Goal: Task Accomplishment & Management: Use online tool/utility

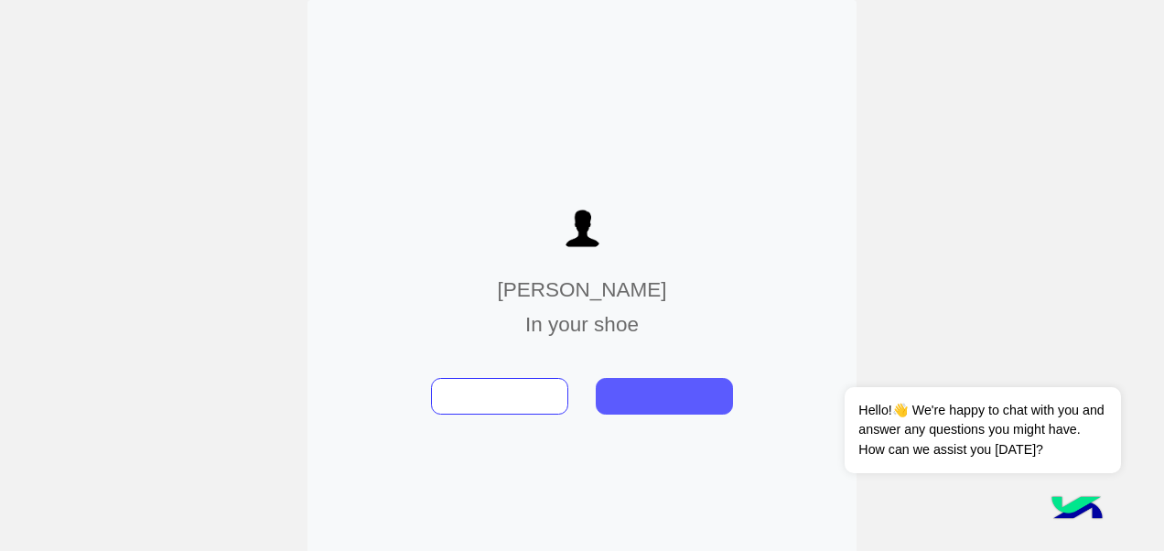
click at [669, 401] on button at bounding box center [664, 396] width 137 height 37
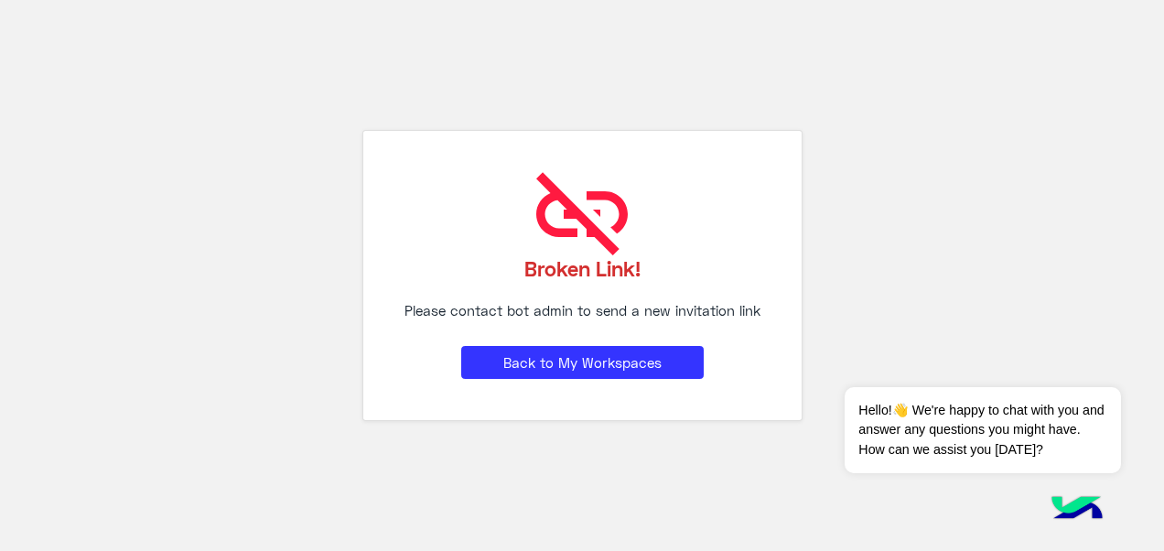
click at [669, 399] on div "Broken Link! Please contact bot admin to send a new invitation link Back to My …" at bounding box center [582, 275] width 440 height 290
drag, startPoint x: 667, startPoint y: 384, endPoint x: 657, endPoint y: 357, distance: 28.4
click at [666, 383] on div "Broken Link! Please contact bot admin to send a new invitation link Back to My …" at bounding box center [582, 275] width 440 height 290
click at [657, 357] on button "Back to My Workspaces" at bounding box center [582, 362] width 243 height 33
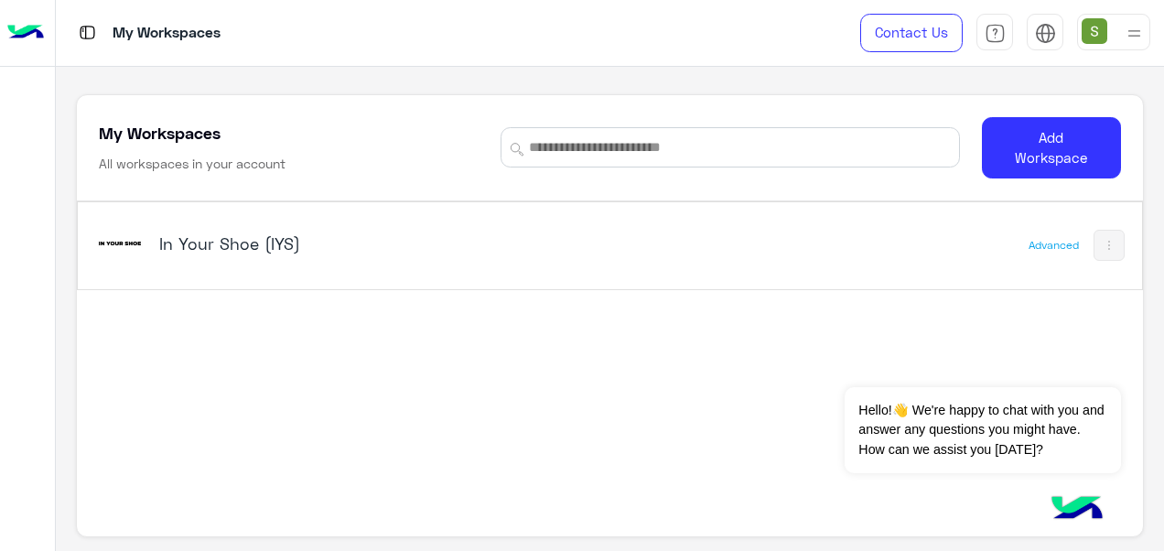
click at [306, 235] on h5 "In Your Shoe (IYS)" at bounding box center [344, 243] width 371 height 22
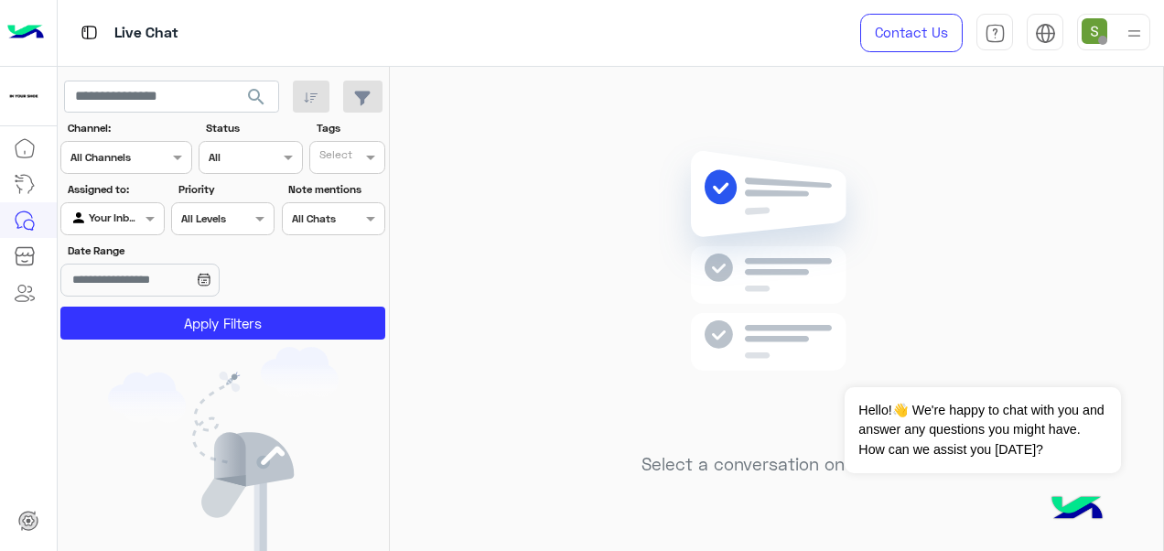
click at [1121, 43] on div at bounding box center [1113, 32] width 73 height 37
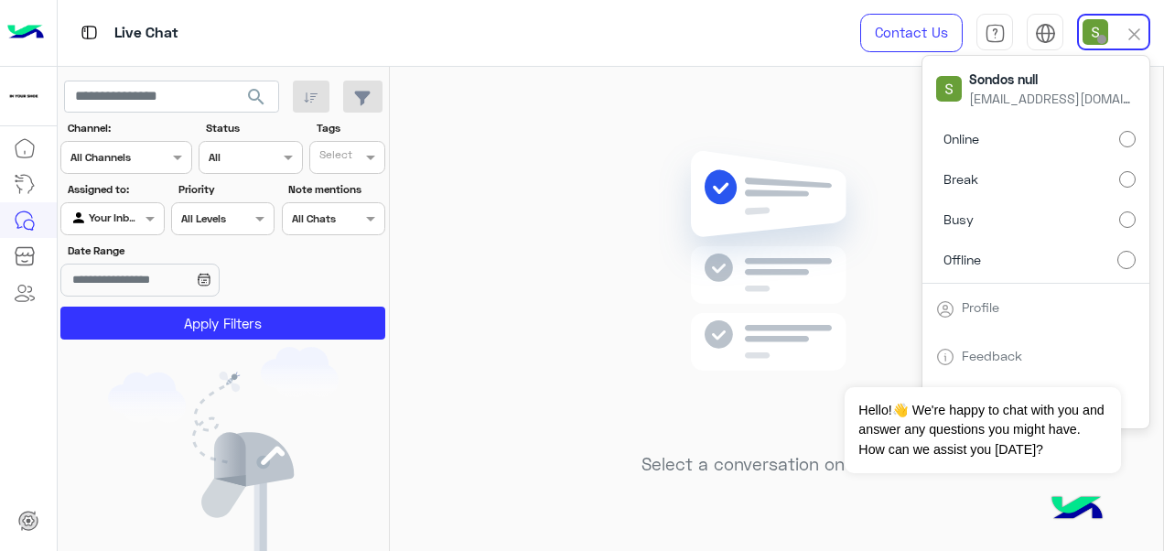
click at [1100, 133] on label "Online" at bounding box center [1036, 139] width 200 height 33
click at [695, 136] on img at bounding box center [776, 288] width 265 height 304
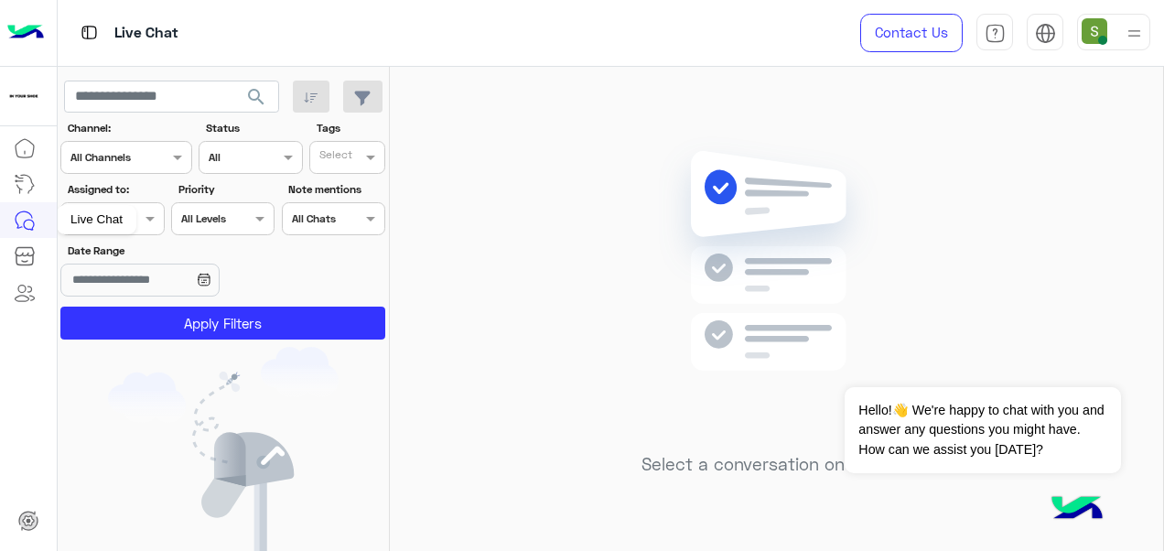
click at [30, 221] on icon at bounding box center [25, 221] width 22 height 22
click at [30, 222] on icon at bounding box center [25, 221] width 22 height 22
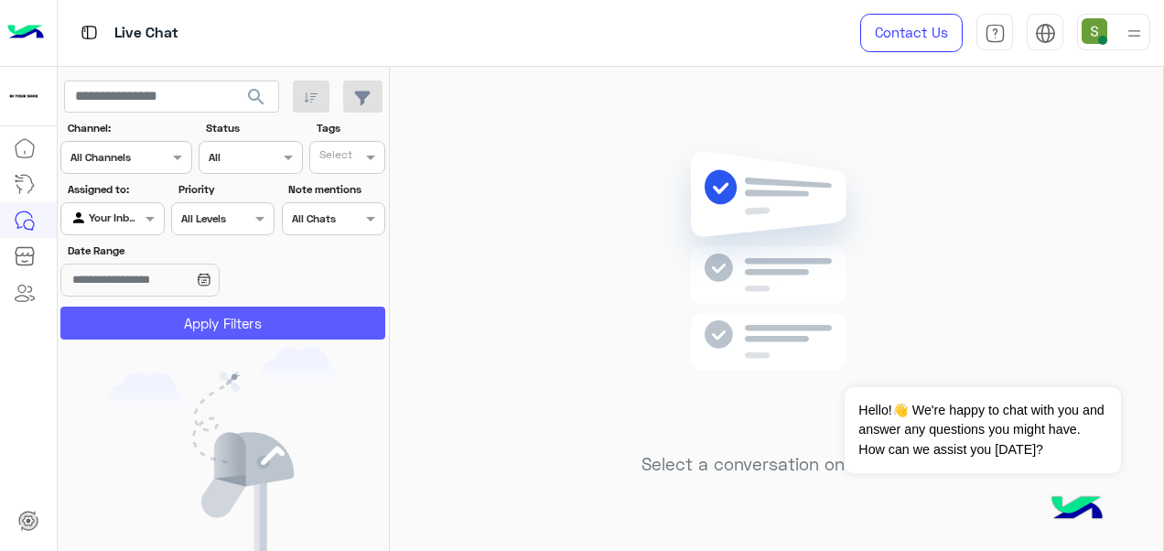
click at [294, 328] on button "Apply Filters" at bounding box center [222, 323] width 325 height 33
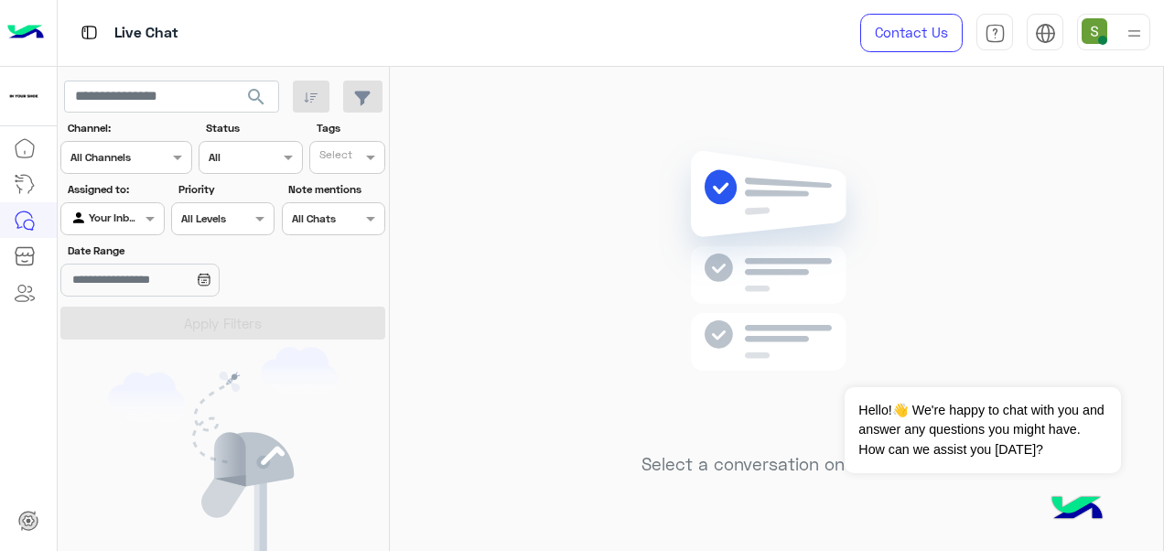
click at [226, 370] on img at bounding box center [223, 480] width 231 height 267
click at [391, 271] on div "Select a conversation on the left" at bounding box center [776, 313] width 773 height 492
